Goal: Contribute content

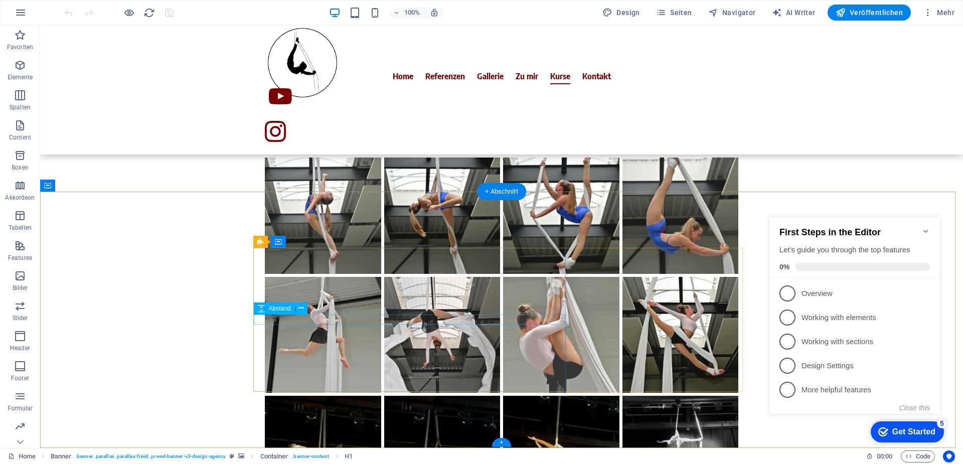
scroll to position [2372, 0]
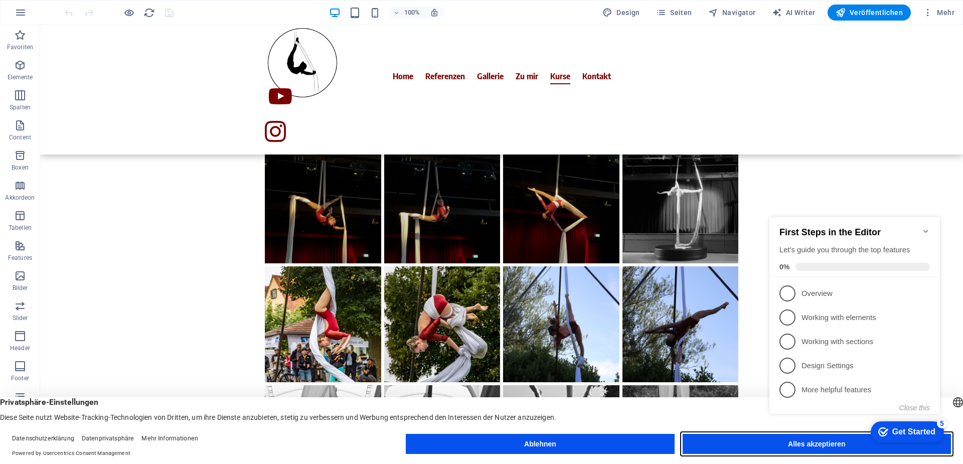
click at [738, 448] on button "Alles akzeptieren" at bounding box center [816, 444] width 268 height 20
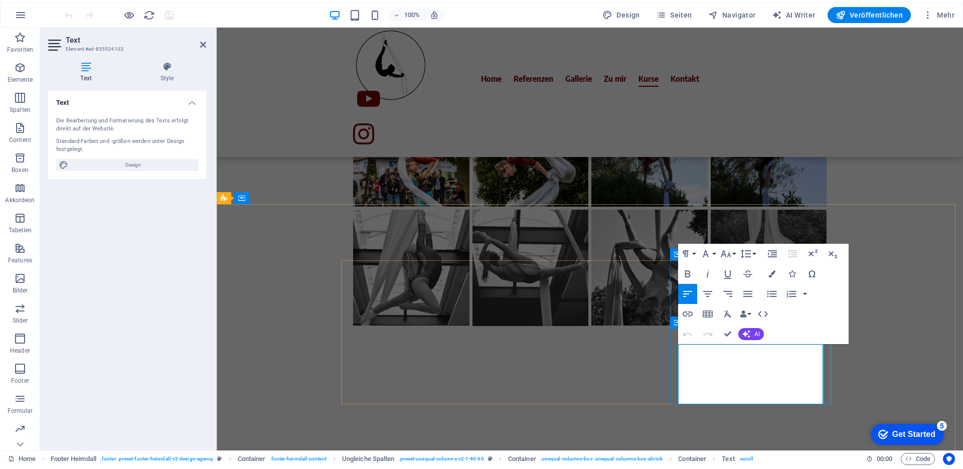
scroll to position [2362, 0]
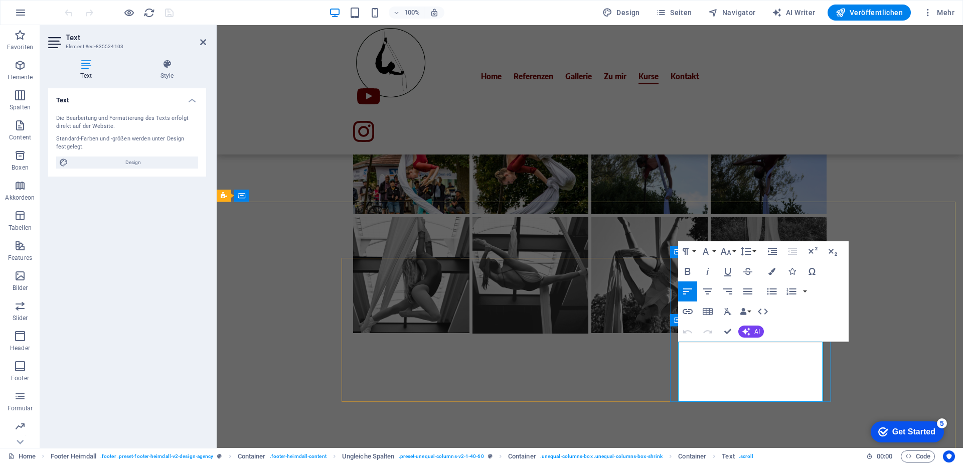
drag, startPoint x: 707, startPoint y: 394, endPoint x: 744, endPoint y: 395, distance: 36.6
drag, startPoint x: 708, startPoint y: 395, endPoint x: 749, endPoint y: 394, distance: 40.6
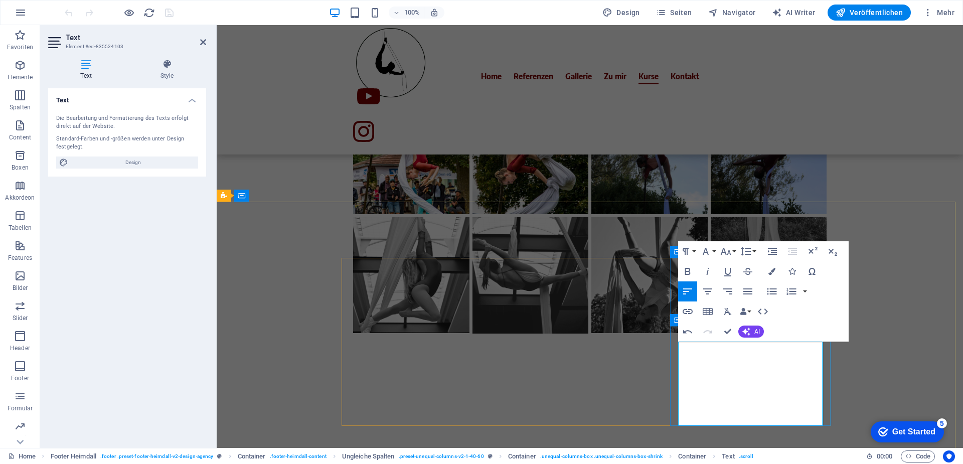
click at [684, 314] on icon "button" at bounding box center [687, 311] width 12 height 12
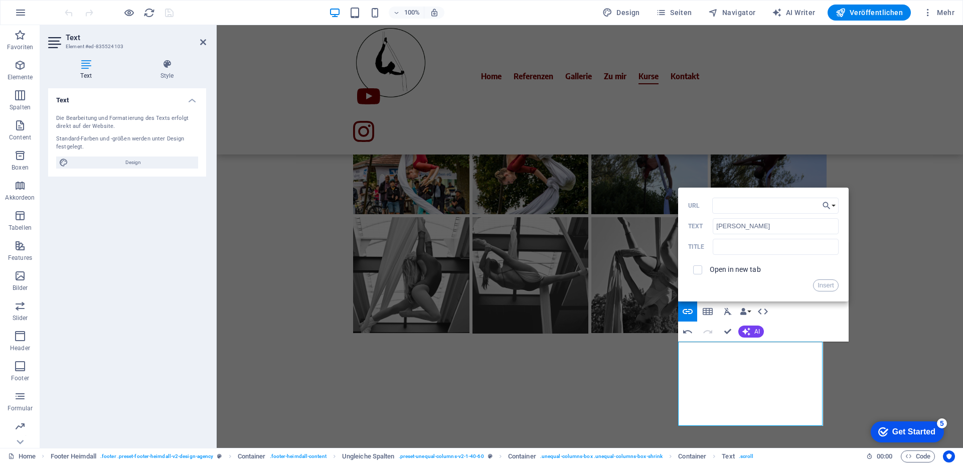
type input "[URL][DOMAIN_NAME]"
click at [824, 283] on button "Insert" at bounding box center [826, 285] width 26 height 12
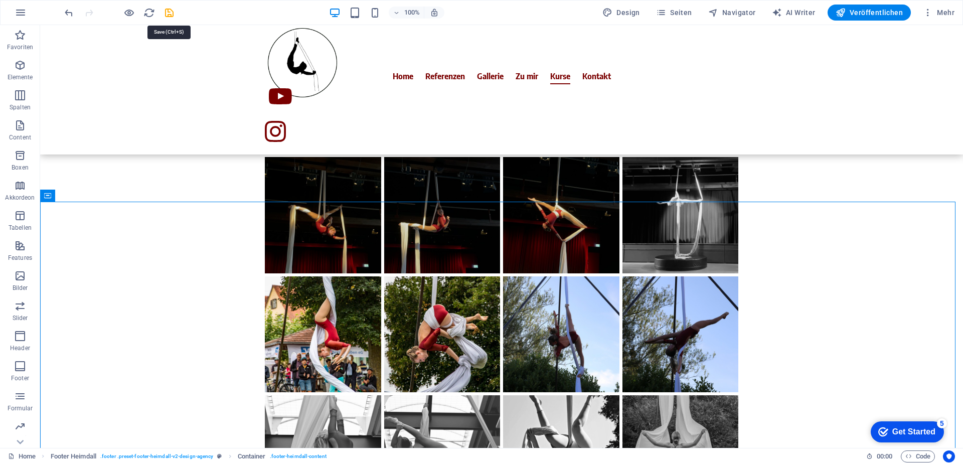
click at [166, 14] on icon "save" at bounding box center [169, 13] width 12 height 12
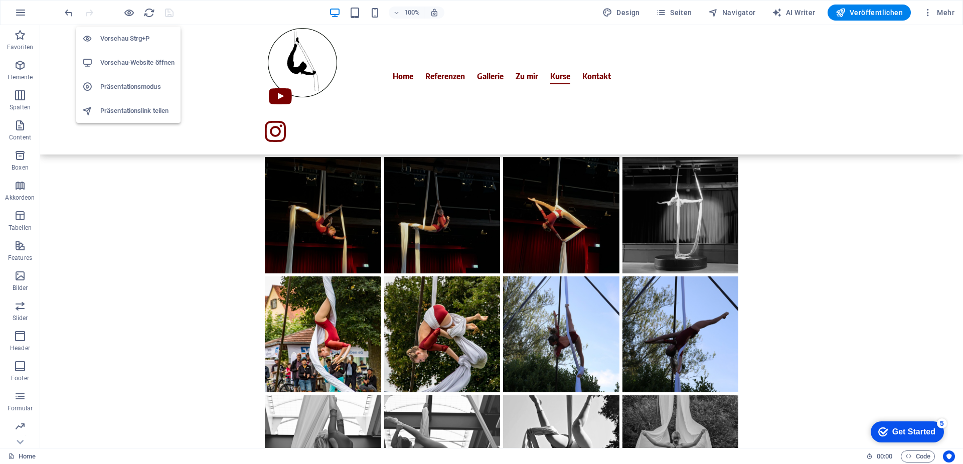
click at [127, 16] on icon "button" at bounding box center [129, 13] width 12 height 12
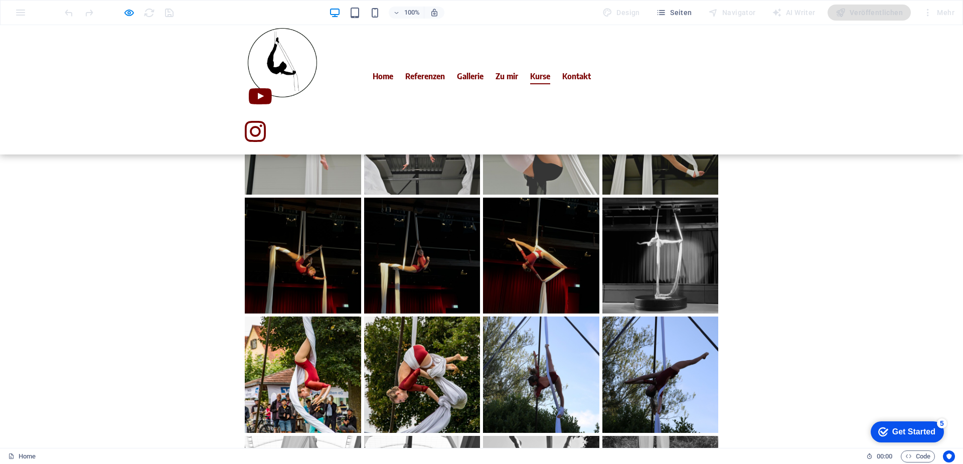
click at [813, 454] on div "Home" at bounding box center [433, 456] width 850 height 12
click at [132, 13] on icon "button" at bounding box center [129, 13] width 12 height 12
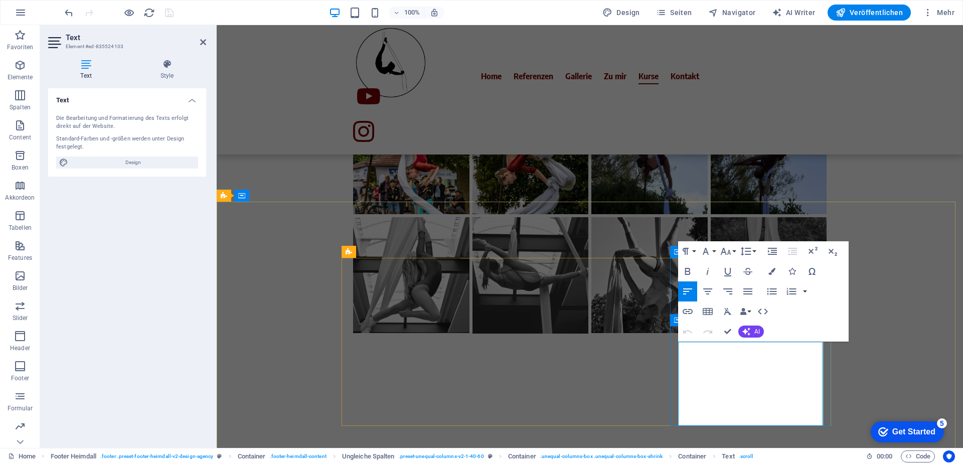
click at [725, 369] on icon "button" at bounding box center [728, 370] width 12 height 12
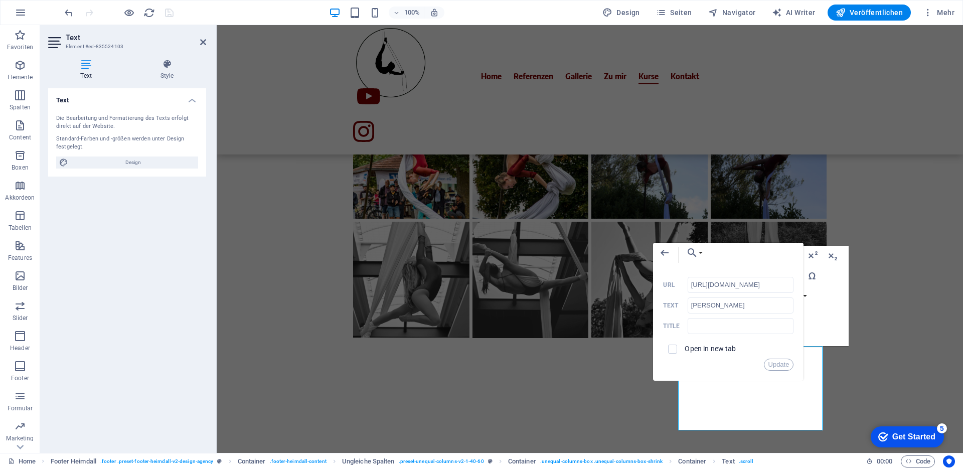
click at [694, 348] on label "Open in new tab" at bounding box center [709, 348] width 51 height 8
click at [778, 363] on button "Update" at bounding box center [779, 364] width 30 height 12
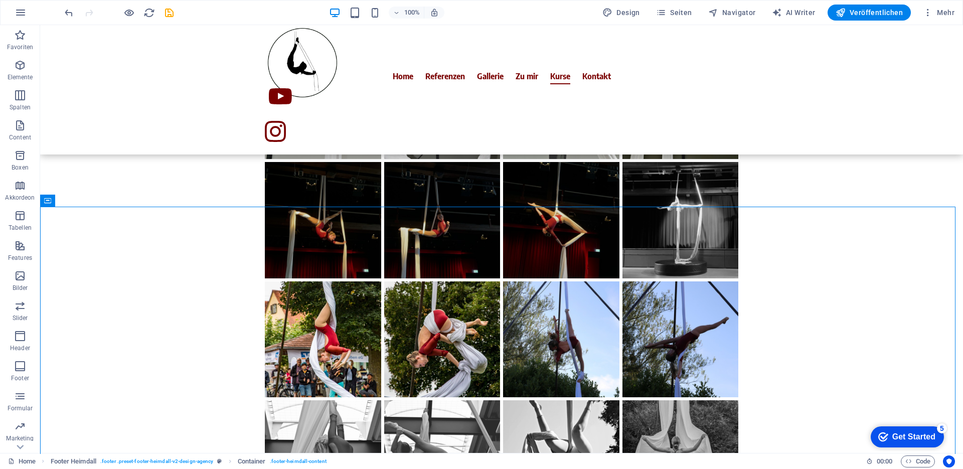
click at [876, 10] on span "Veröffentlichen" at bounding box center [868, 13] width 67 height 10
